Goal: Transaction & Acquisition: Subscribe to service/newsletter

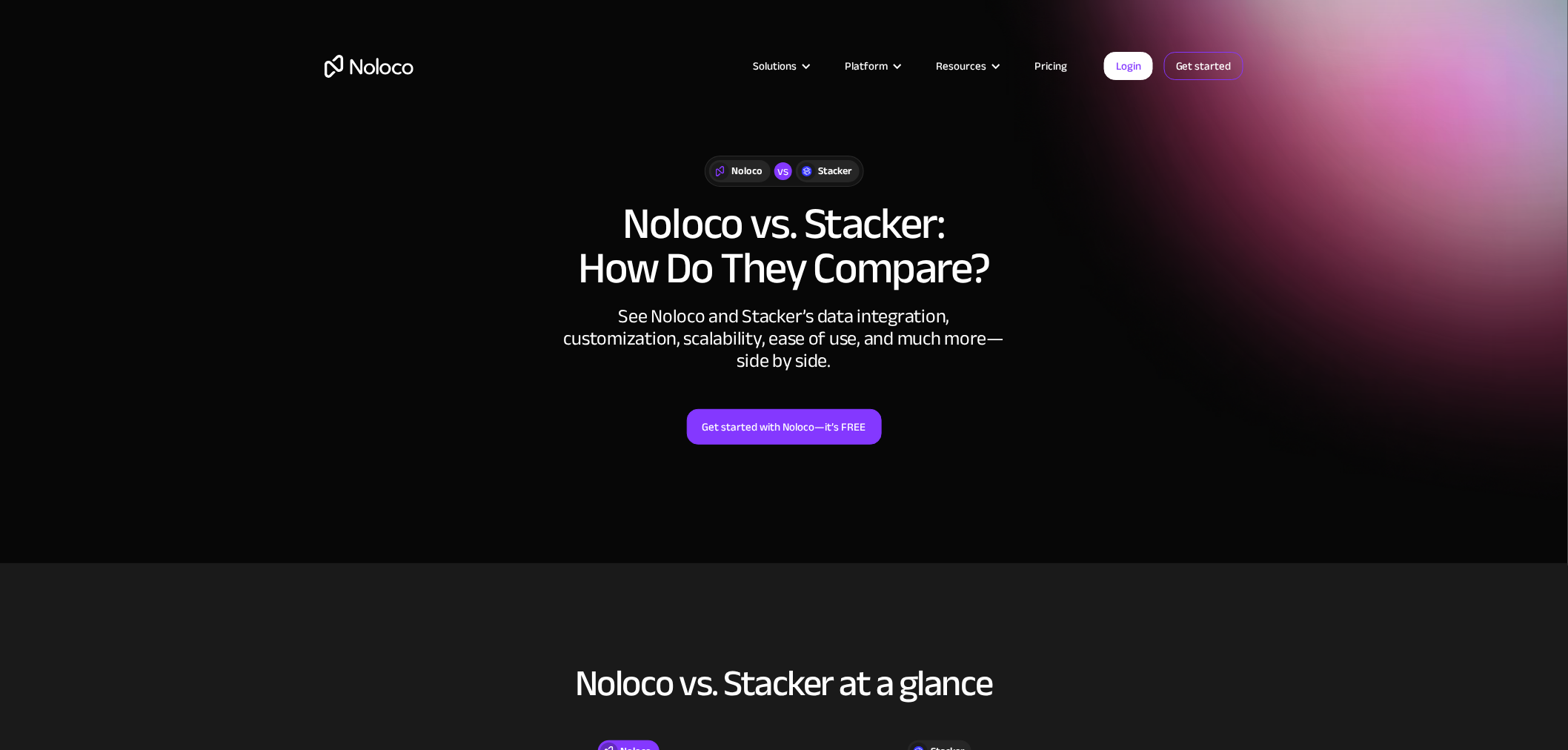
click at [1199, 62] on link "Get started" at bounding box center [1204, 66] width 80 height 28
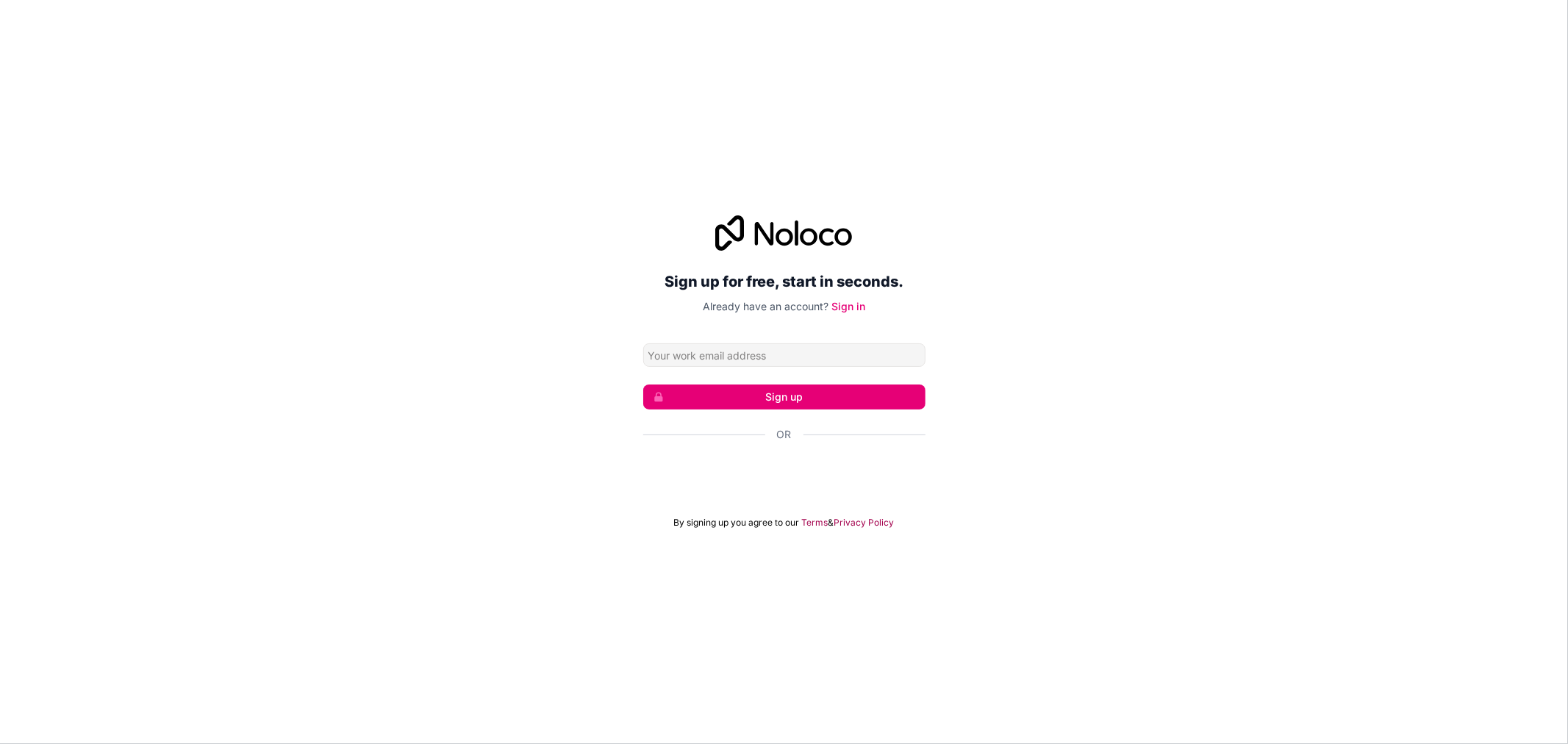
click at [419, 388] on div "Sign up for free, start in seconds. Already have an account? Sign in Sign up Or…" at bounding box center [784, 372] width 1568 height 354
click at [735, 348] on input "Email address" at bounding box center [784, 355] width 283 height 24
drag, startPoint x: 563, startPoint y: 466, endPoint x: 640, endPoint y: 477, distance: 77.8
click at [566, 466] on div "Sign up for free, start in seconds. Already have an account? Sign in Sign up Or…" at bounding box center [784, 372] width 1568 height 354
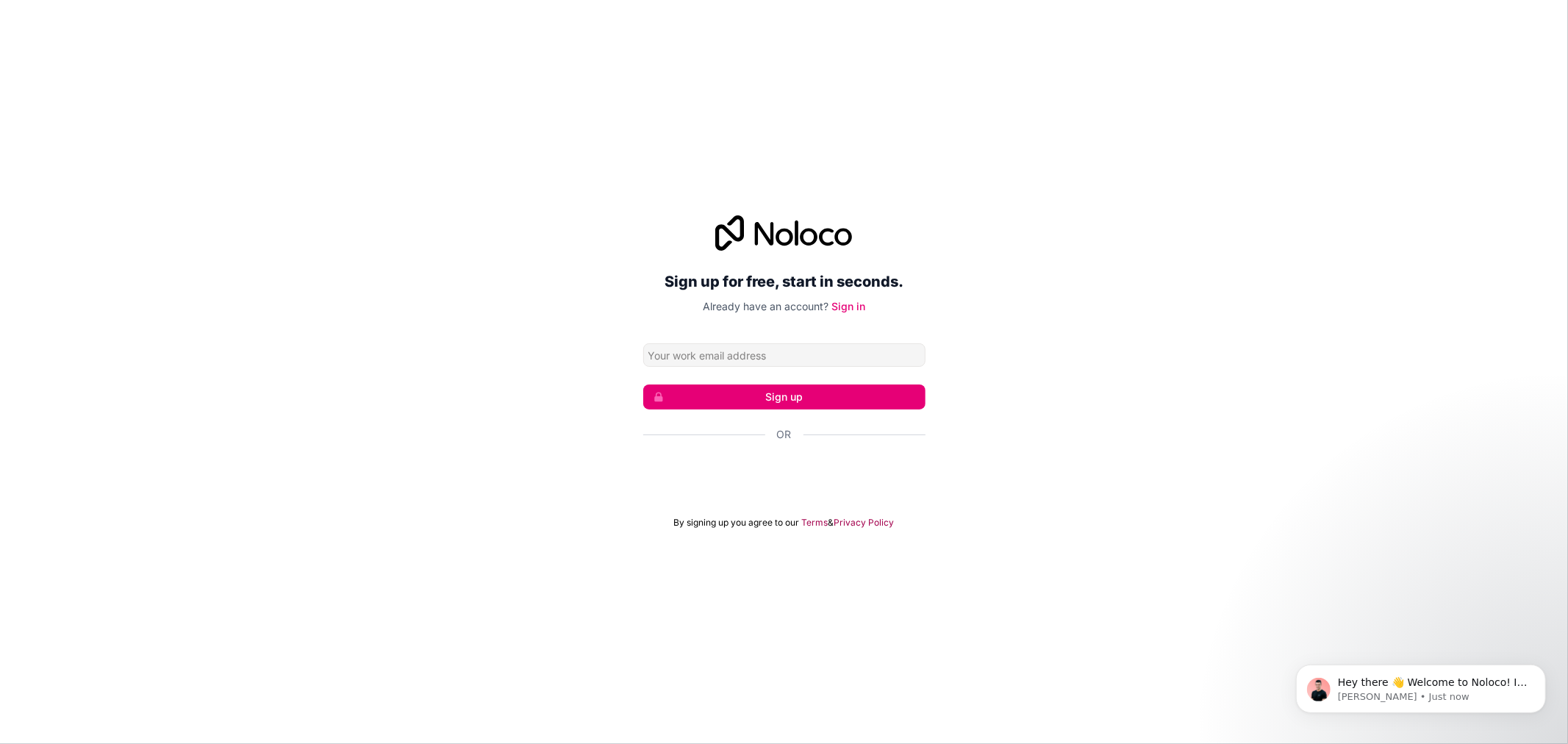
click at [1203, 401] on div "Sign up for free, start in seconds. Already have an account? Sign in Sign up Or…" at bounding box center [784, 372] width 1568 height 354
drag, startPoint x: 1232, startPoint y: 432, endPoint x: 1017, endPoint y: 472, distance: 218.7
click at [1232, 434] on div "Sign up for free, start in seconds. Already have an account? Sign in Sign up Or…" at bounding box center [784, 372] width 1568 height 354
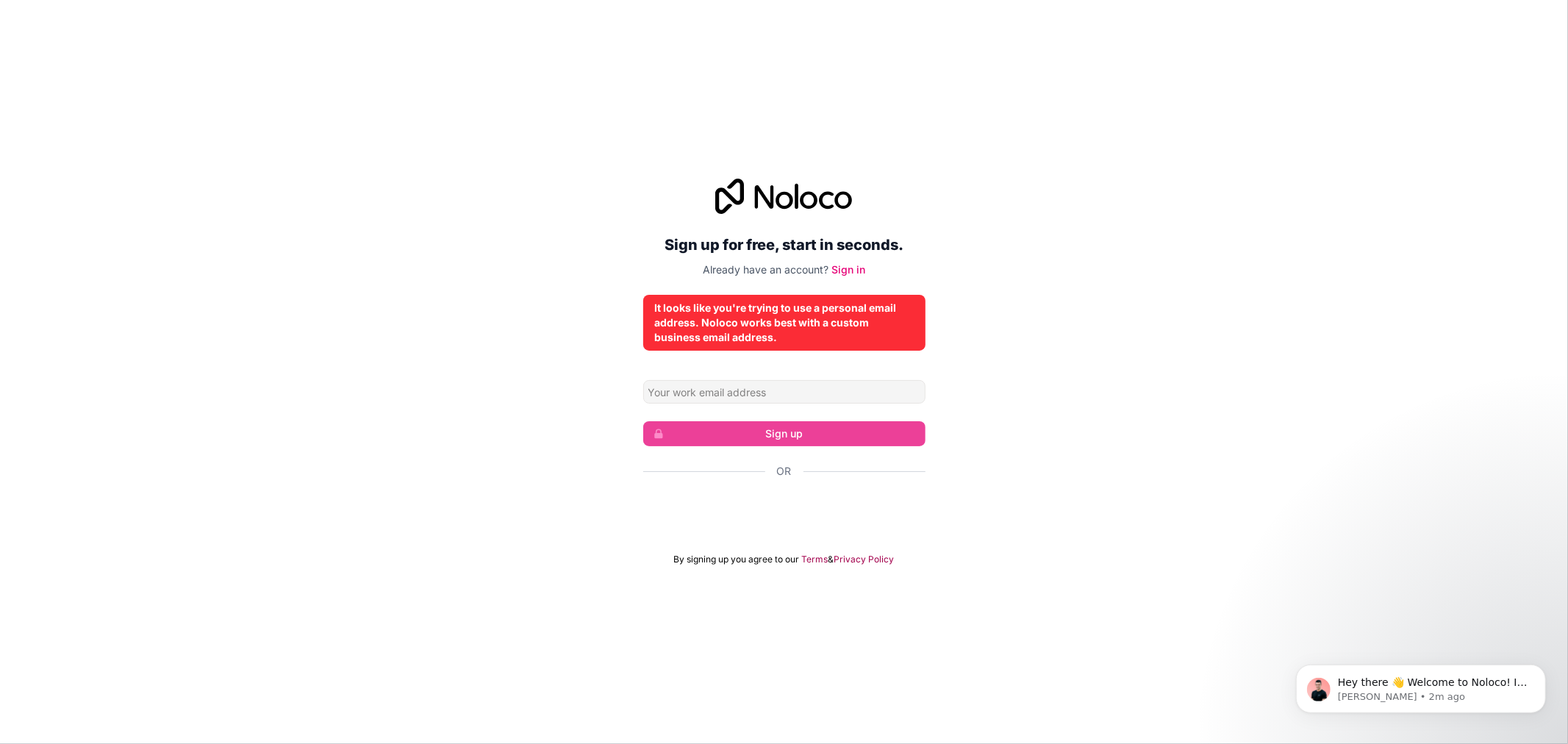
click at [740, 337] on div "It looks like you're trying to use a personal email address. Noloco works best …" at bounding box center [784, 323] width 259 height 44
click at [576, 5] on div "Sign up for free, start in seconds. Already have an account? Sign in It looks l…" at bounding box center [784, 372] width 1568 height 744
